Goal: Transaction & Acquisition: Download file/media

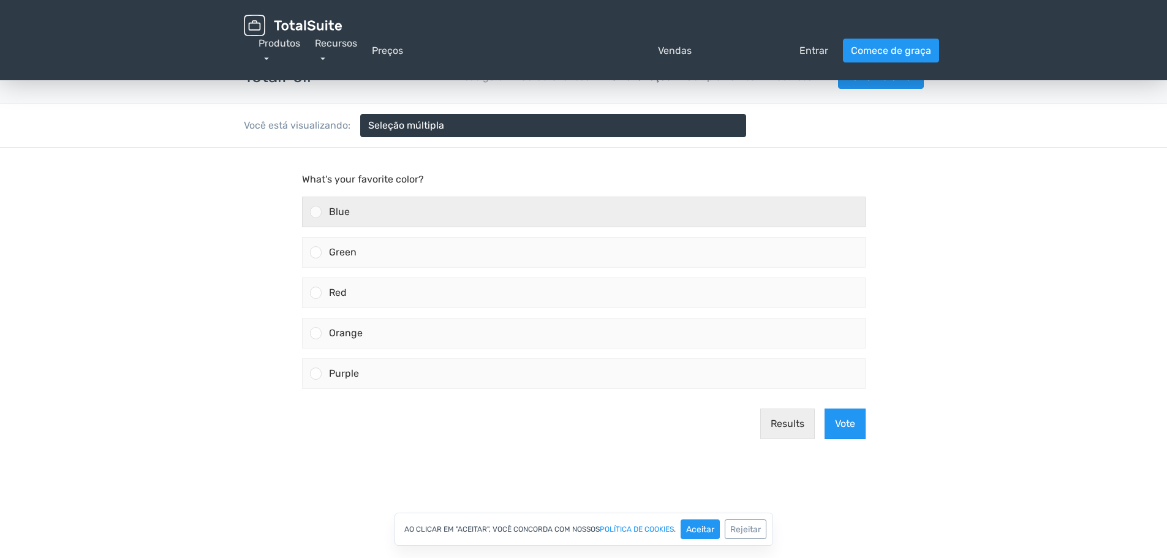
click at [318, 212] on div at bounding box center [316, 212] width 12 height 12
click at [315, 212] on input "Blue" at bounding box center [315, 212] width 0 height 0
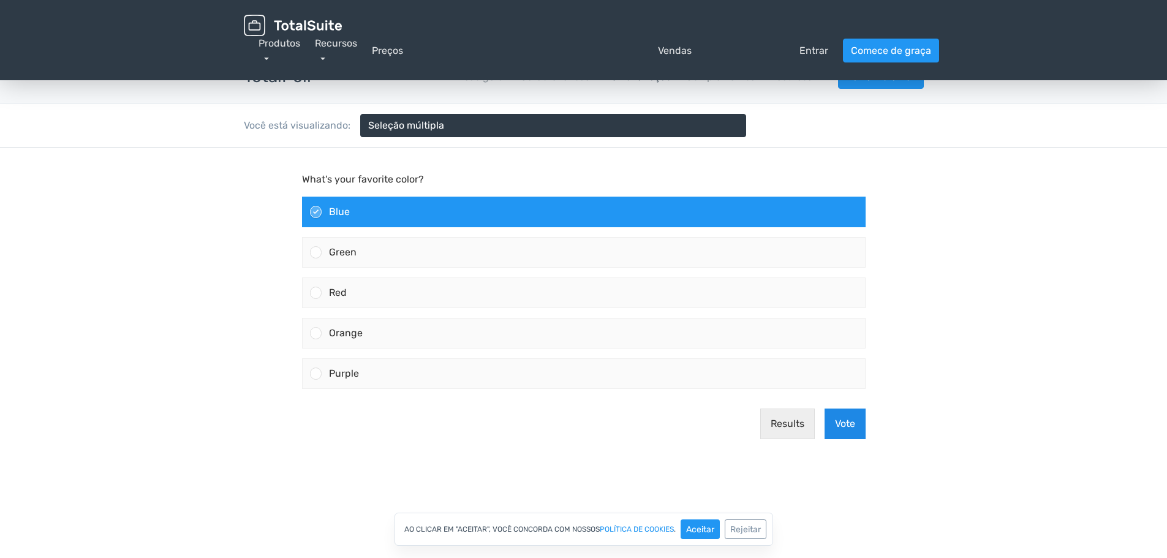
click at [843, 430] on button "Vote" at bounding box center [844, 423] width 41 height 31
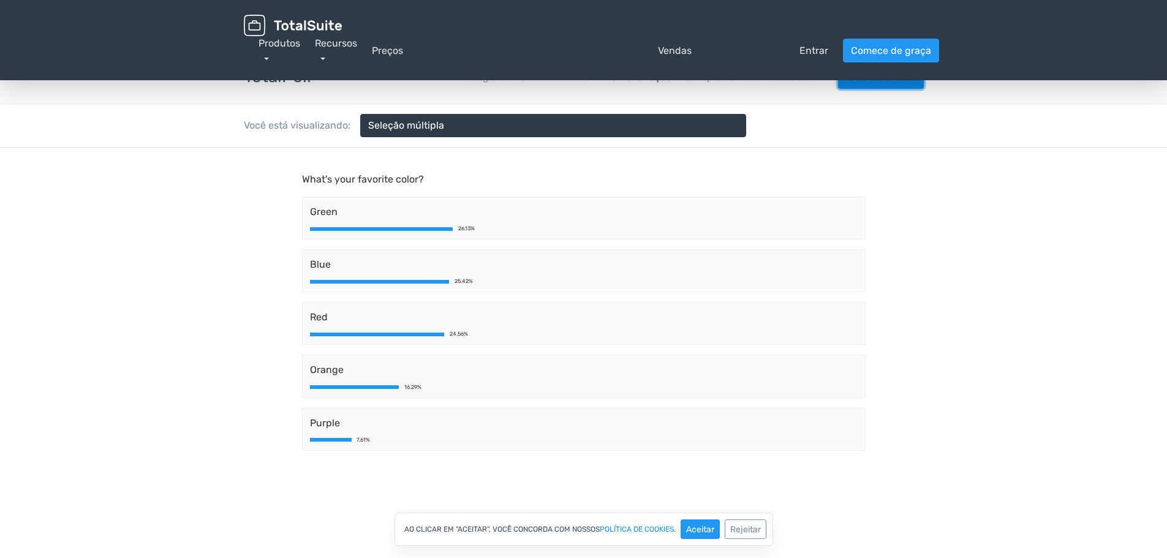
click at [887, 88] on link "Baixar TotalPoll" at bounding box center [881, 77] width 86 height 24
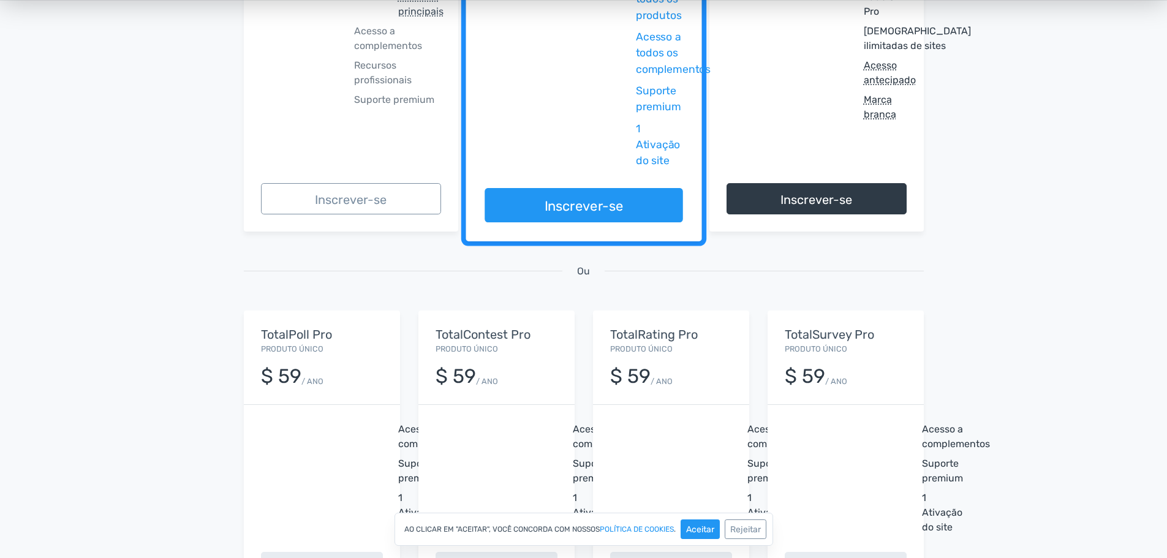
scroll to position [367, 0]
